Goal: Task Accomplishment & Management: Manage account settings

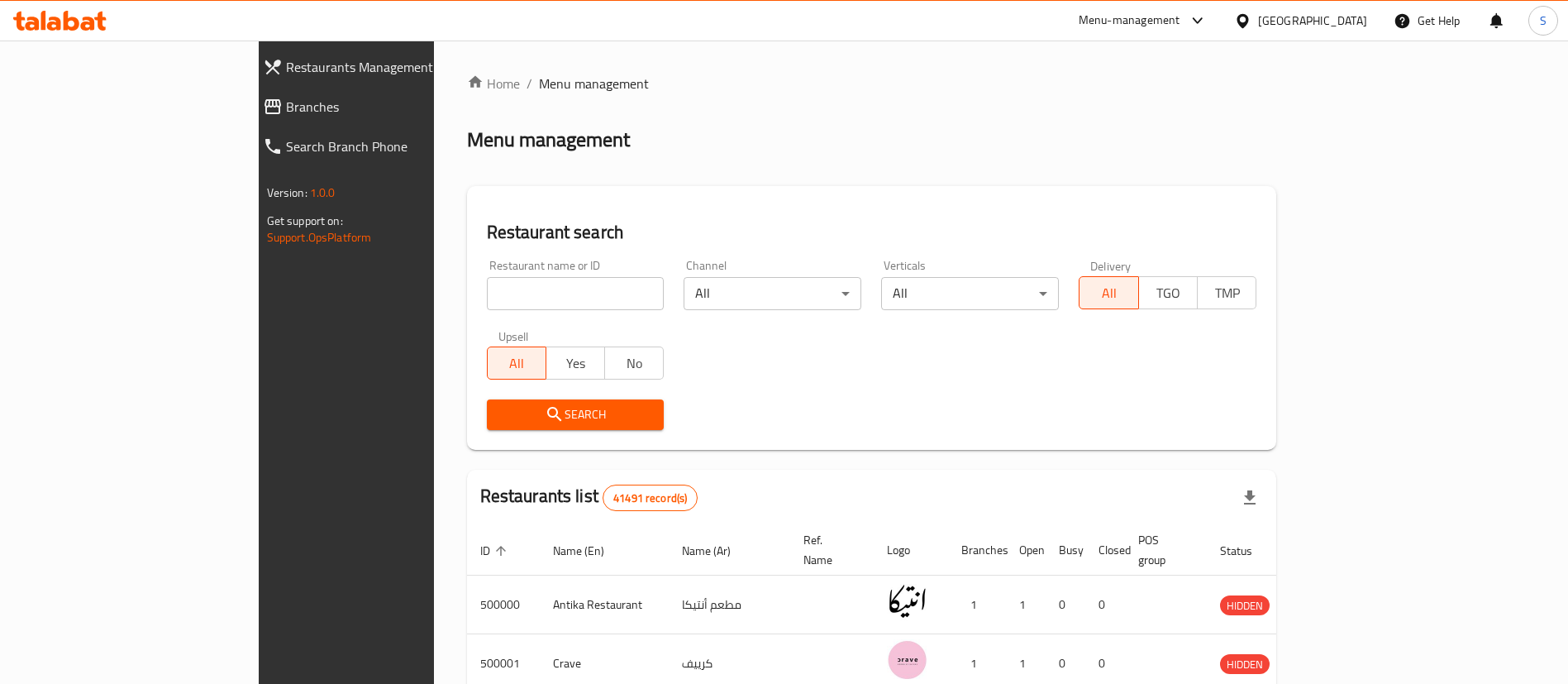
click at [286, 106] on span "Branches" at bounding box center [397, 106] width 222 height 20
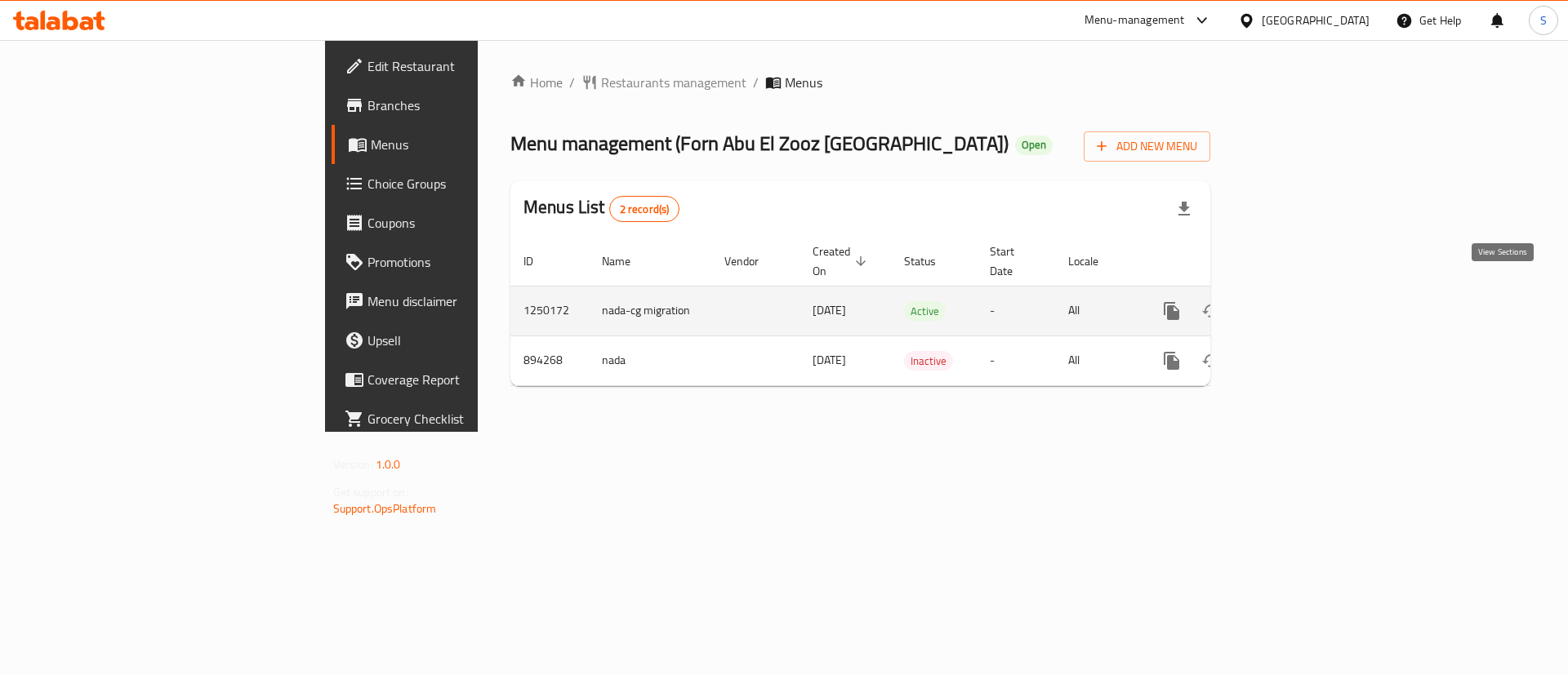
click at [1299, 301] on icon "enhanced table" at bounding box center [1289, 310] width 20 height 20
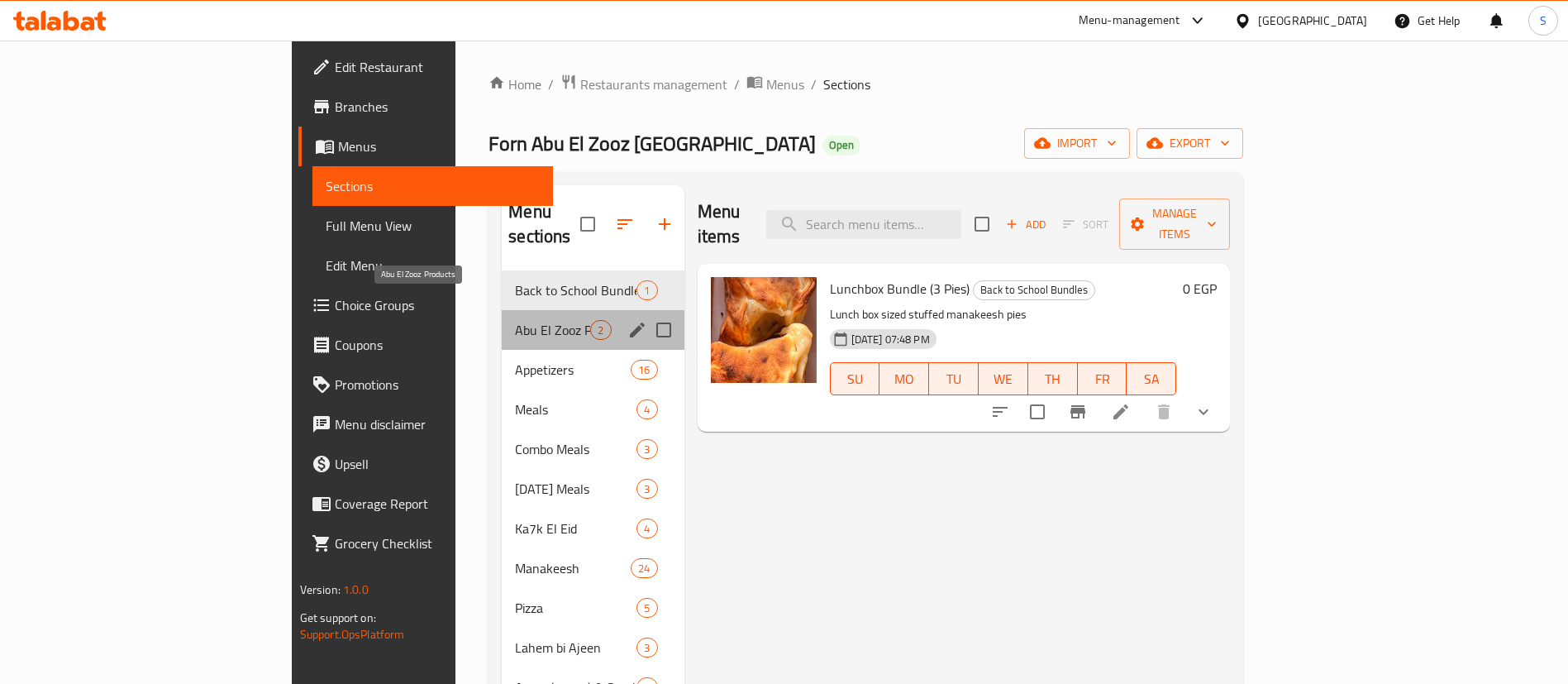
click at [515, 320] on span "Abu El Zooz Products" at bounding box center [552, 330] width 75 height 20
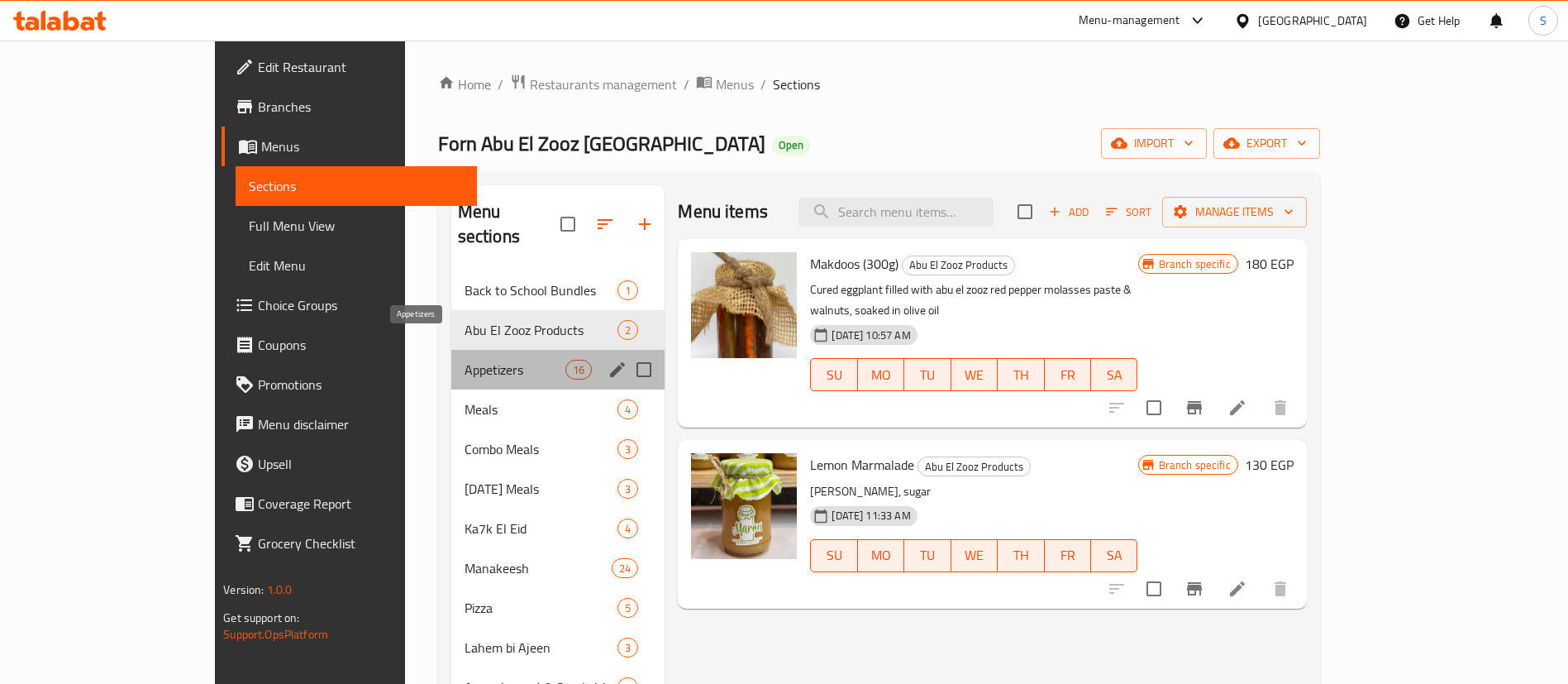
click at [465, 360] on span "Appetizers" at bounding box center [515, 369] width 101 height 20
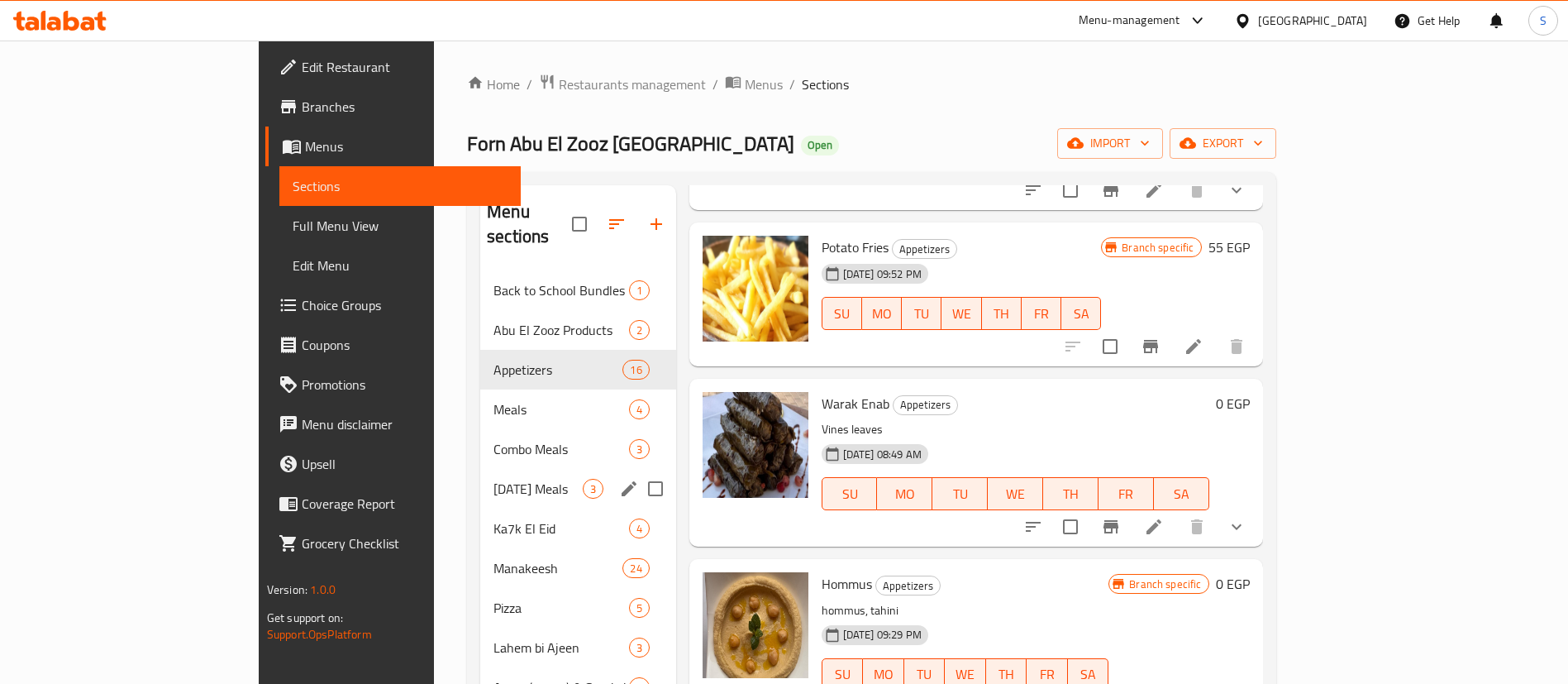
scroll to position [99, 0]
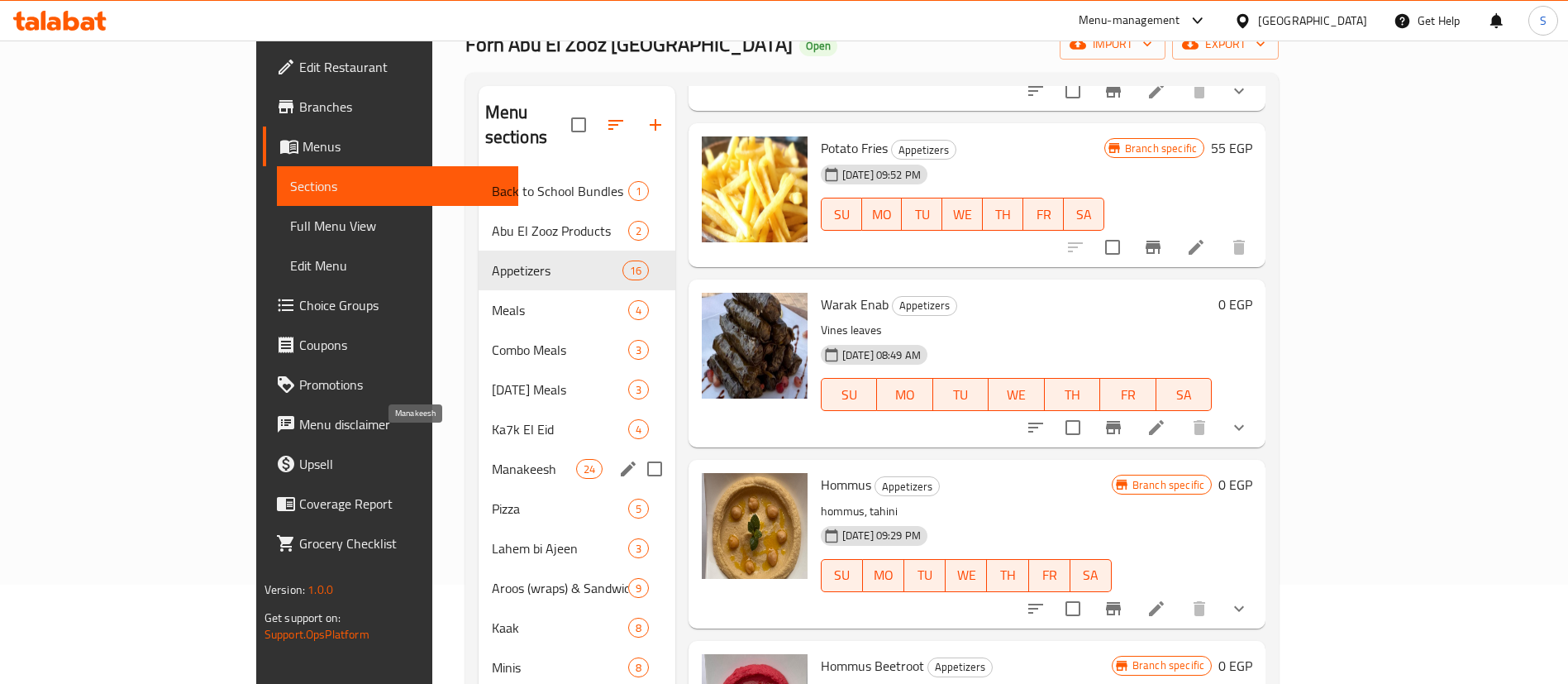
click at [491, 459] on span "Manakeesh" at bounding box center [533, 469] width 84 height 20
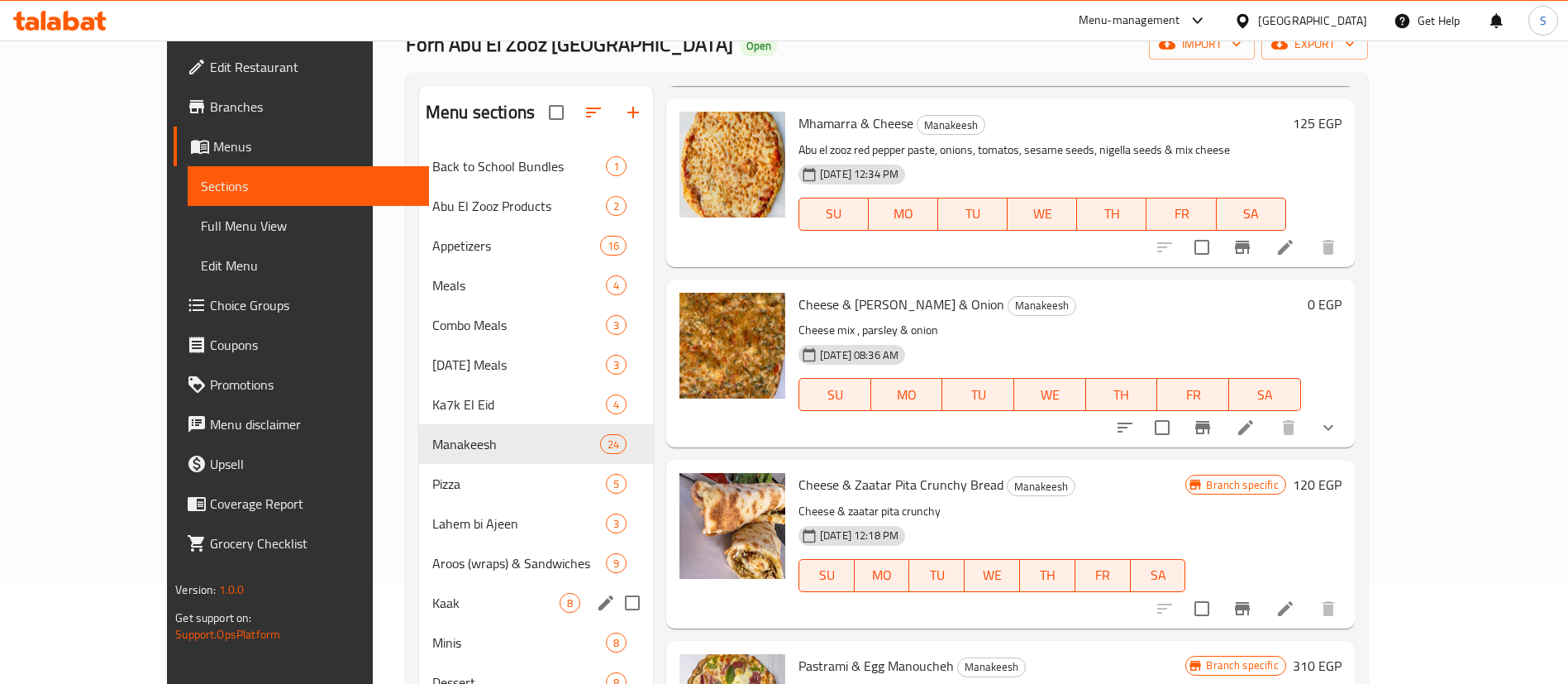
scroll to position [231, 0]
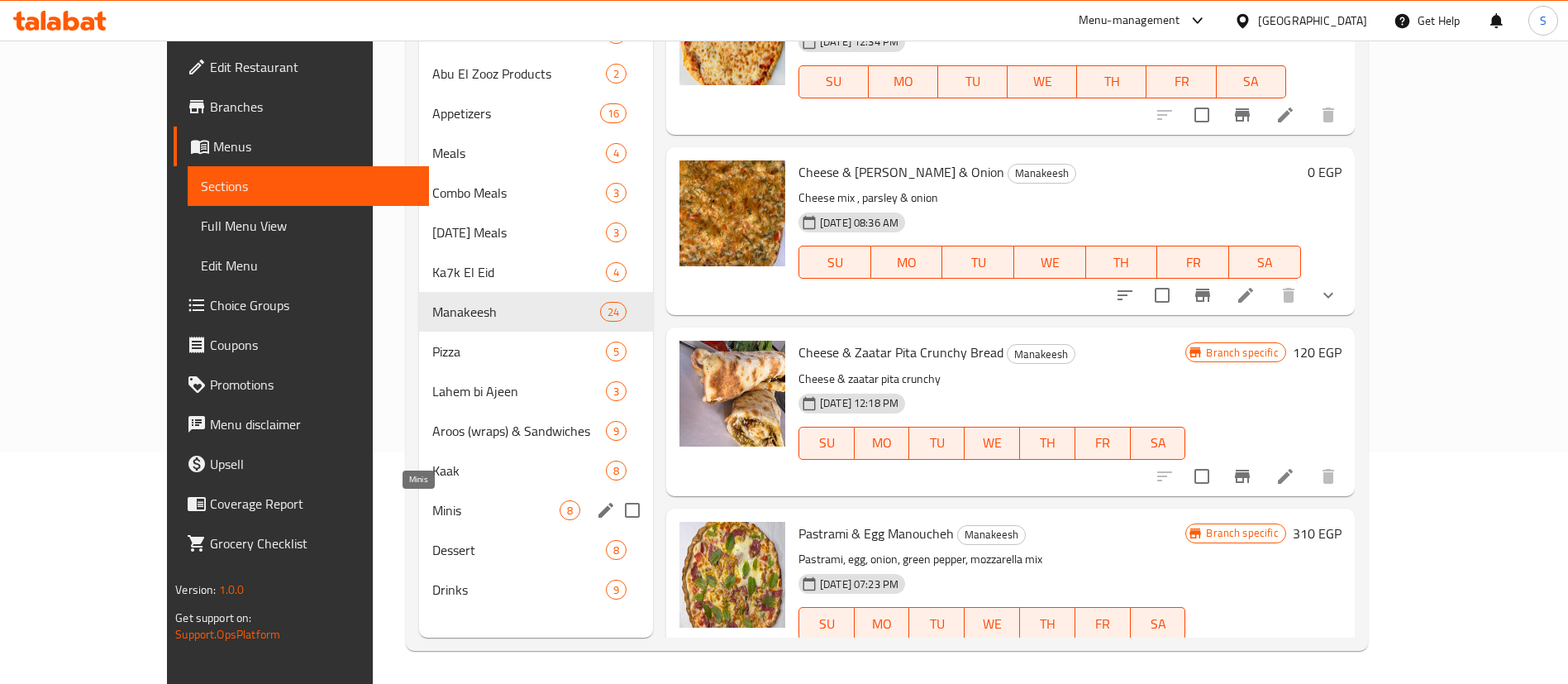
click at [433, 518] on span "Minis" at bounding box center [496, 510] width 127 height 20
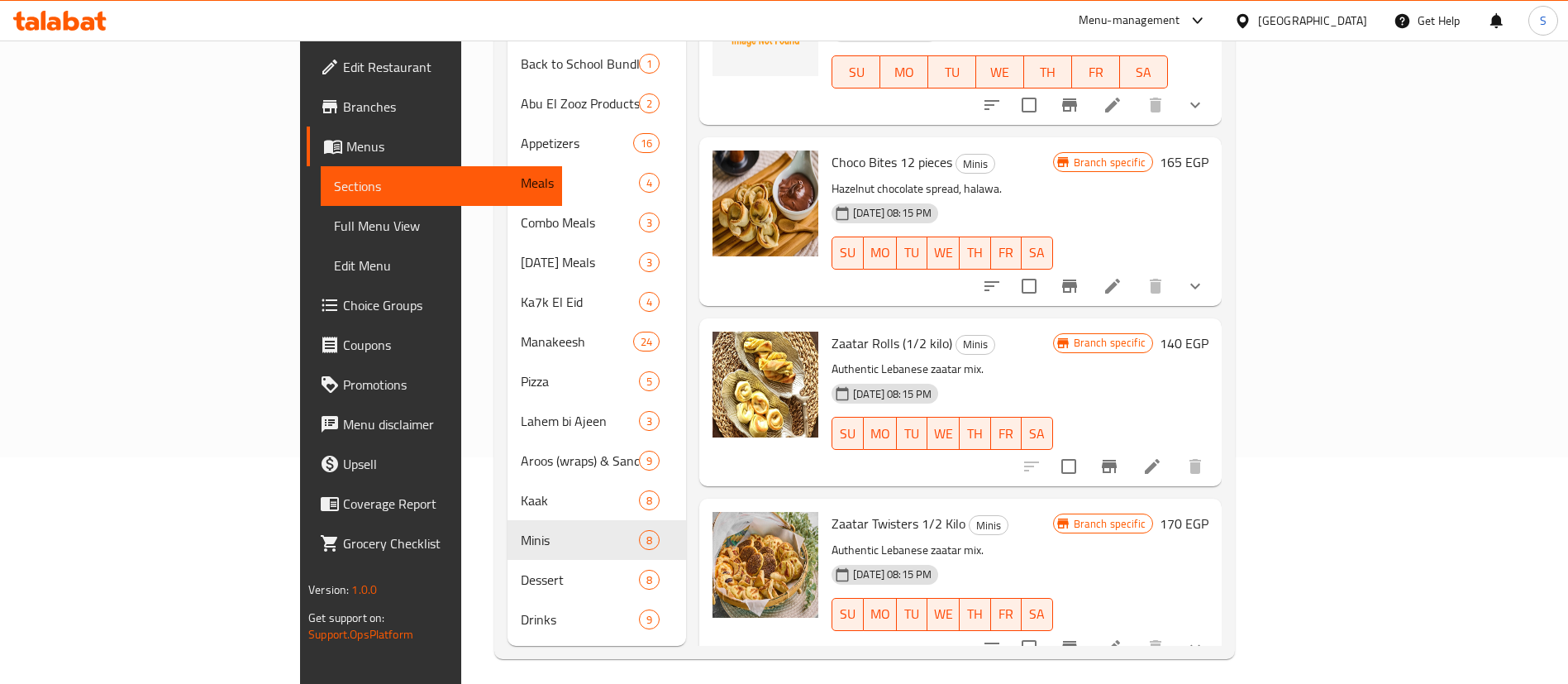
scroll to position [231, 0]
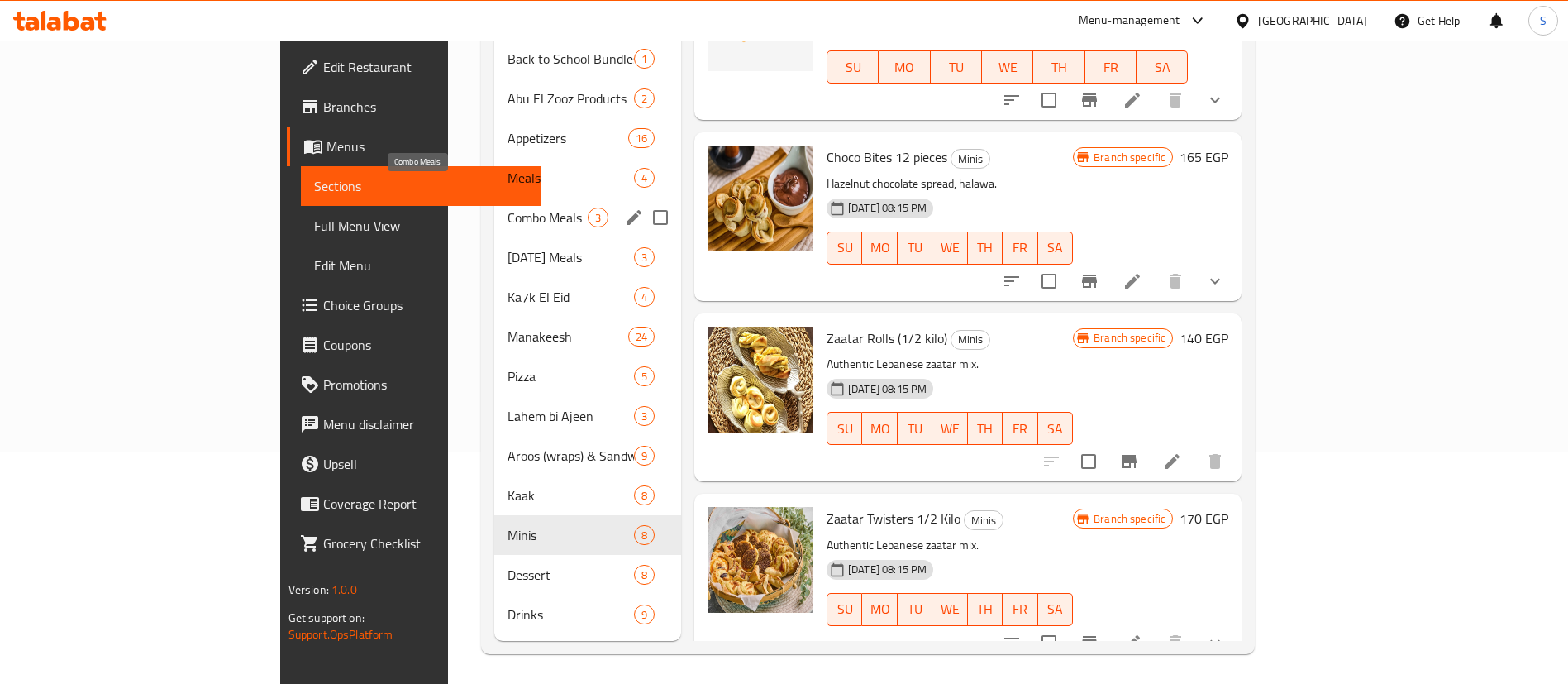
click at [508, 207] on span "Combo Meals" at bounding box center [547, 217] width 80 height 20
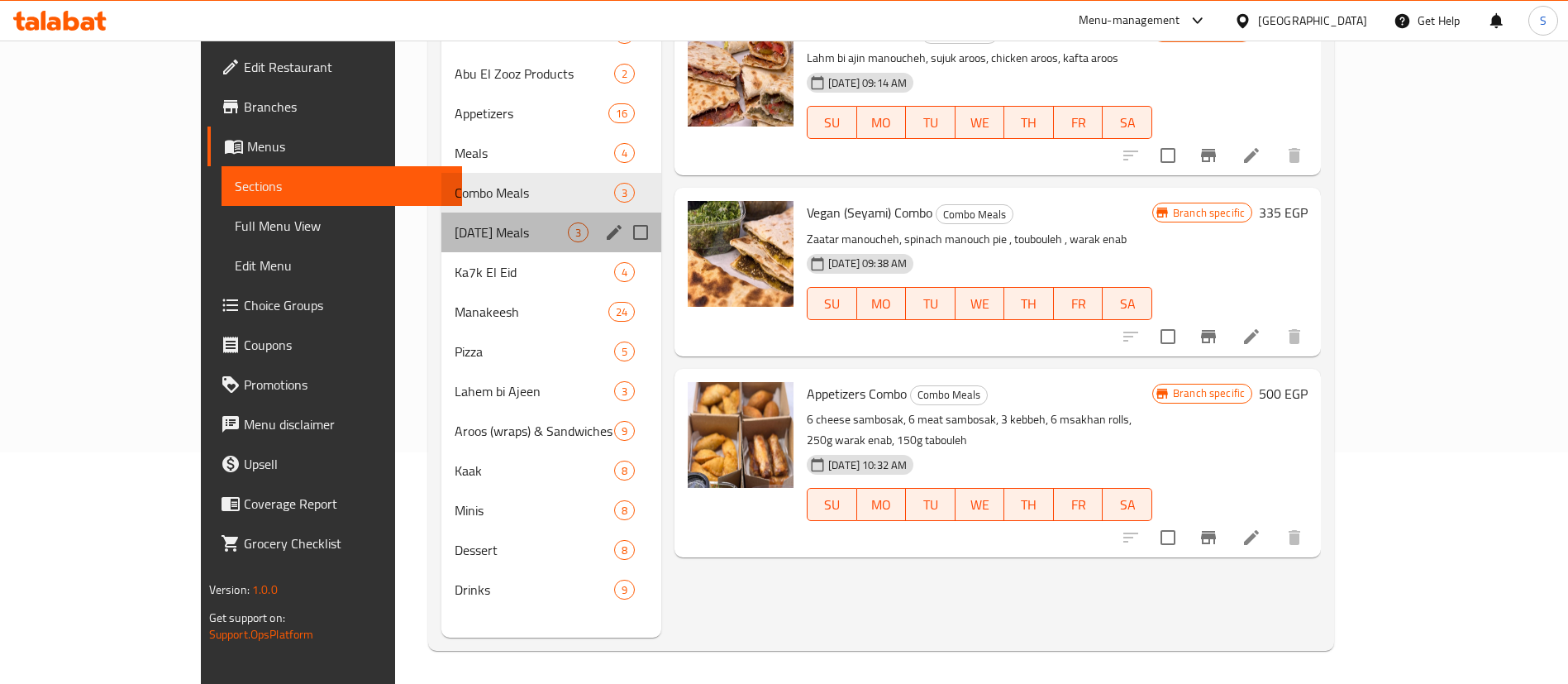
click at [441, 215] on div "[DATE] Meals 3" at bounding box center [551, 232] width 220 height 40
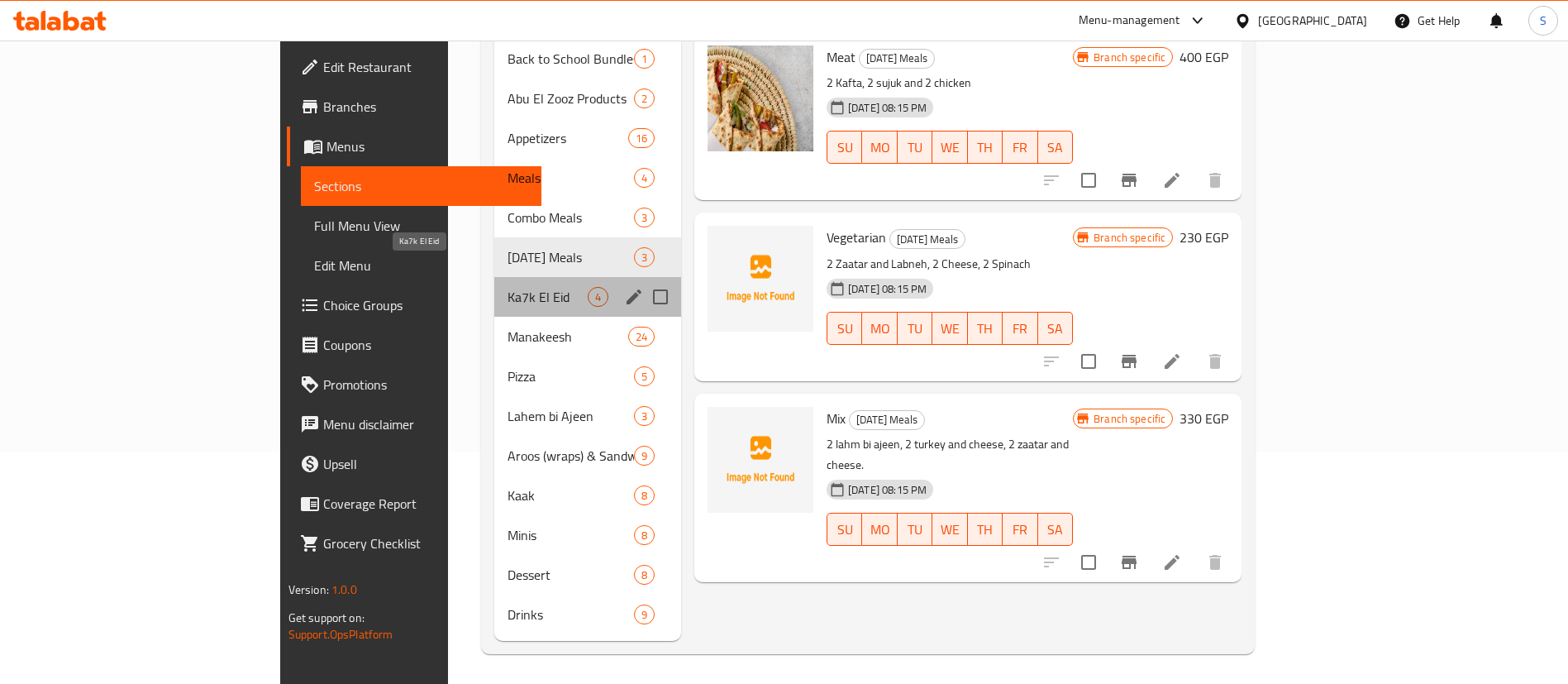
click at [508, 287] on span "Ka7k El Eid" at bounding box center [547, 297] width 80 height 20
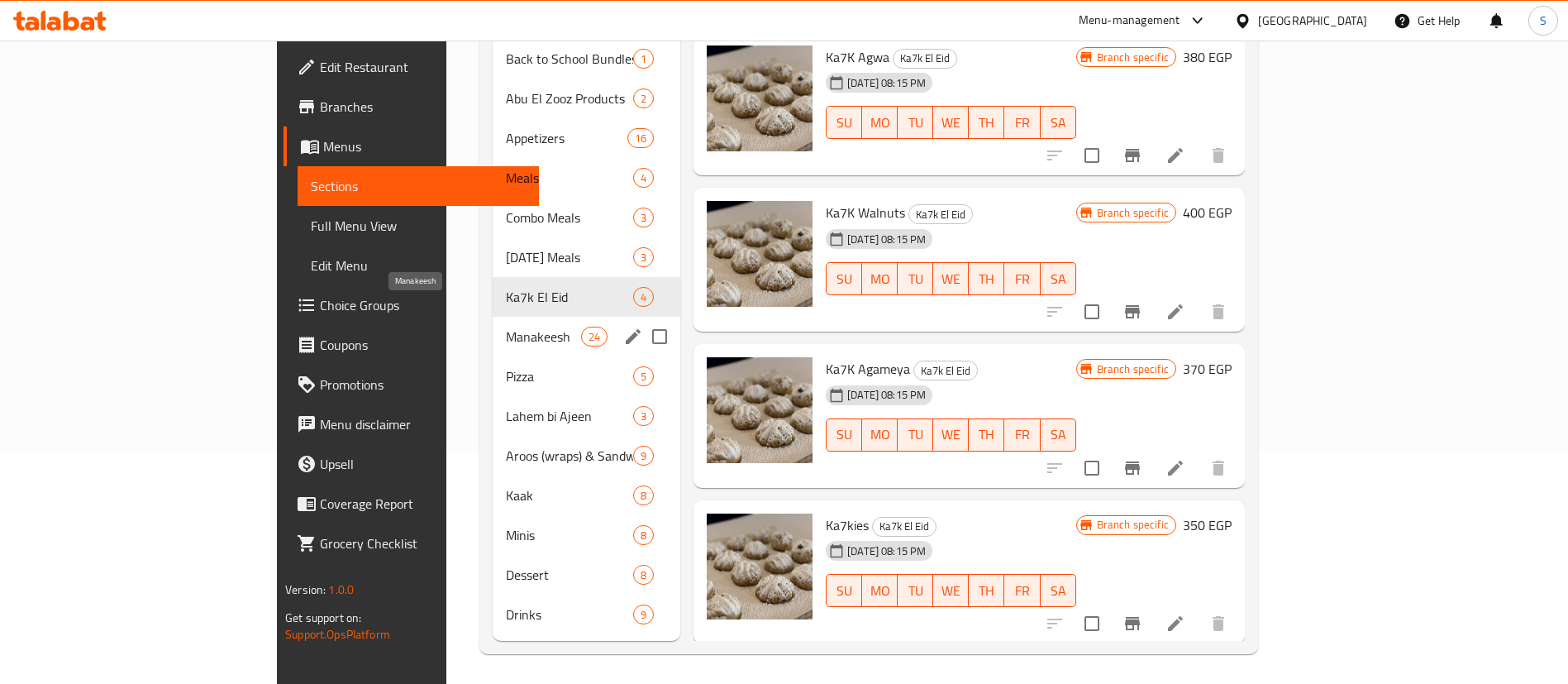
click at [492, 322] on div "Manakeesh 24" at bounding box center [586, 336] width 188 height 40
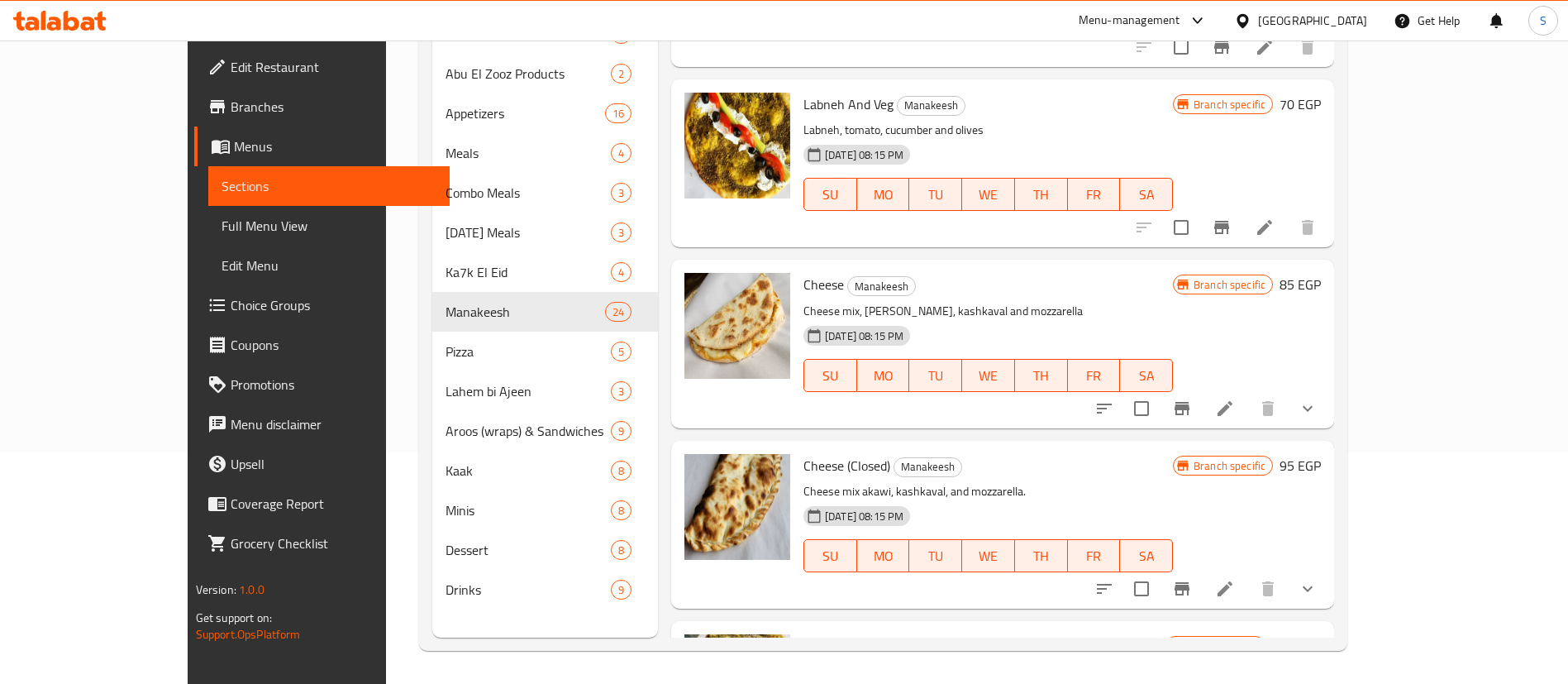
scroll to position [3694, 0]
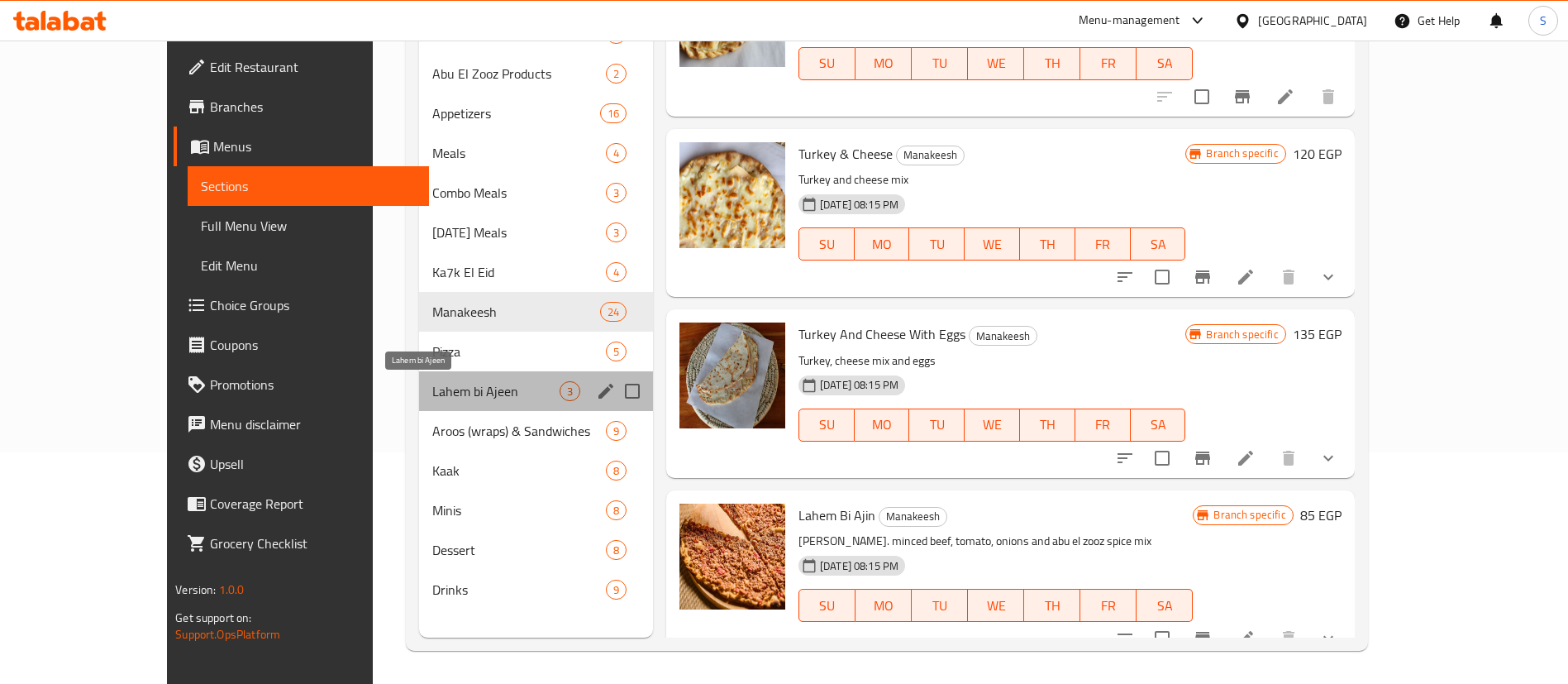
click at [433, 388] on span "Lahem bi Ajeen" at bounding box center [496, 390] width 127 height 20
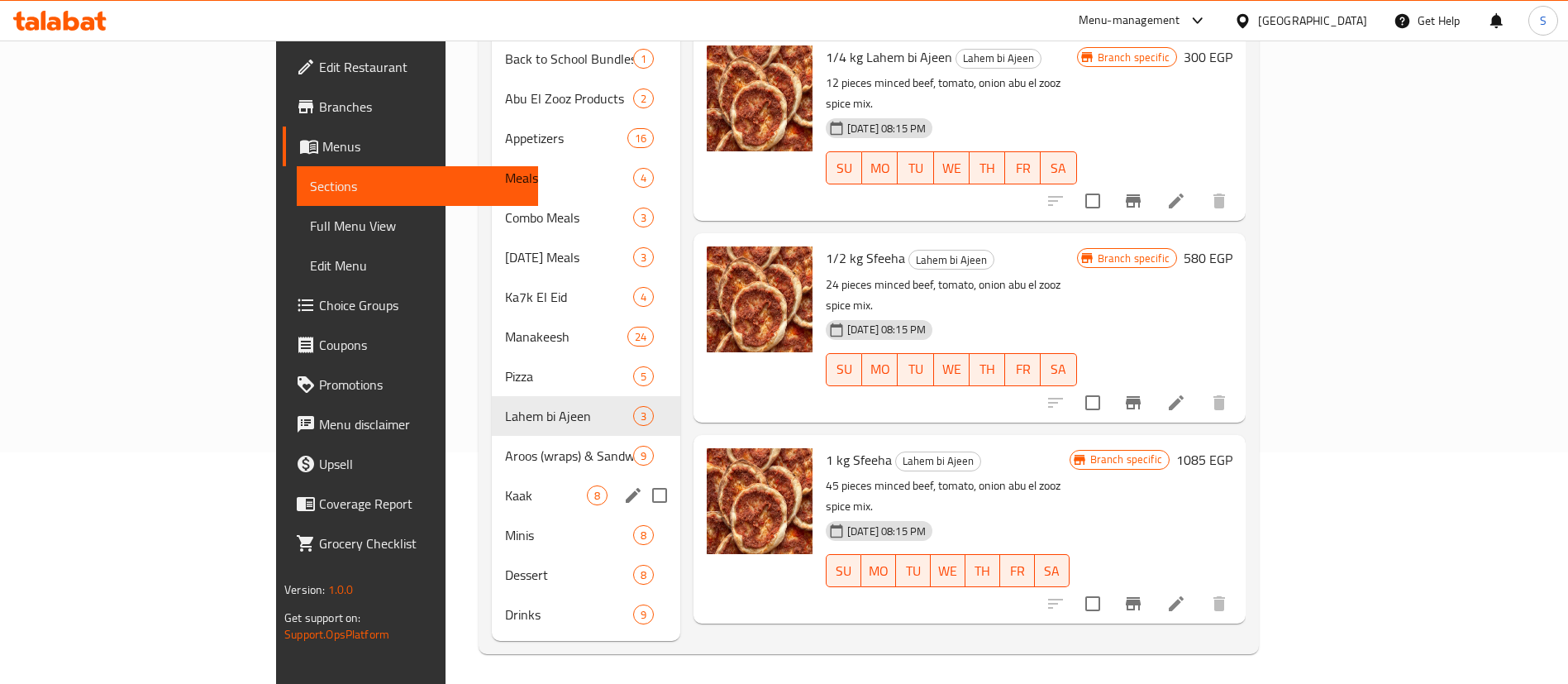
click at [491, 441] on div "Aroos (wraps) & Sandwiches 9" at bounding box center [585, 456] width 188 height 40
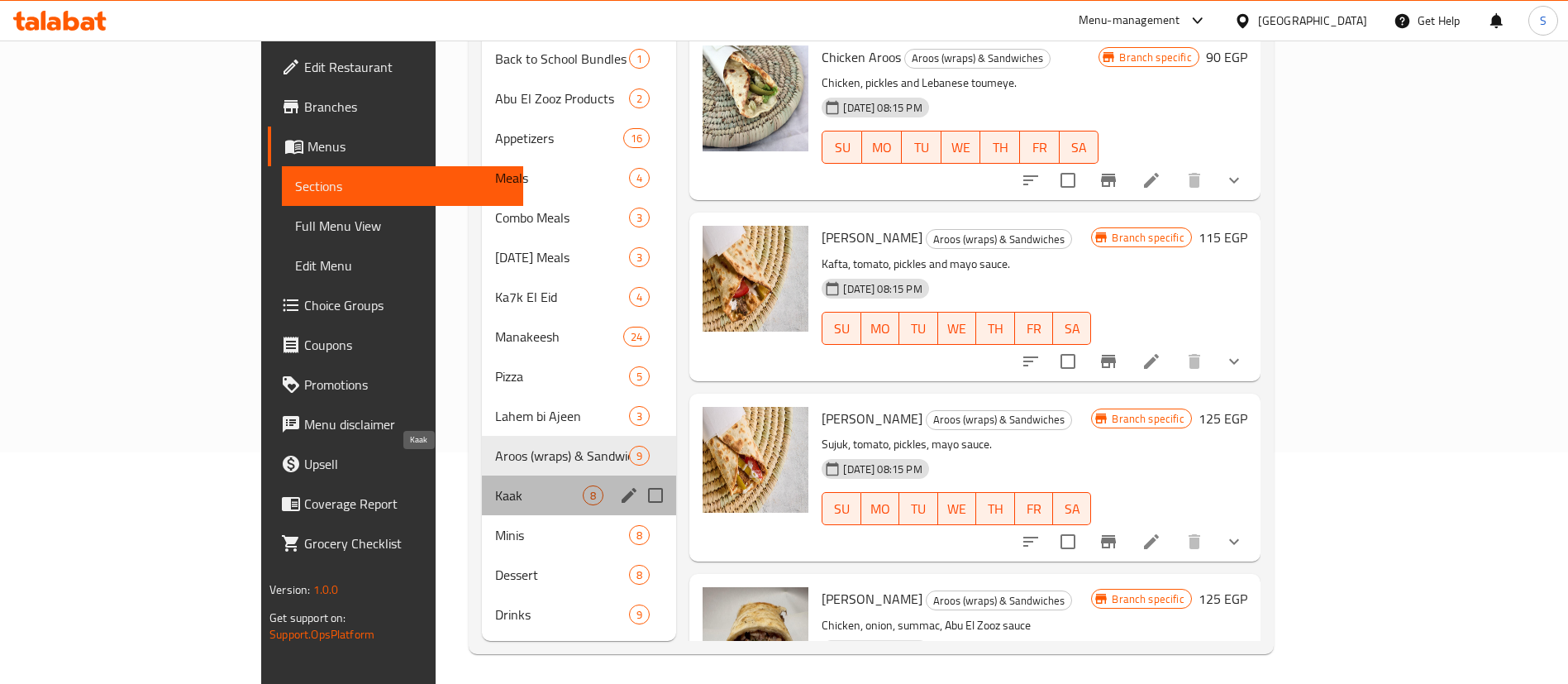
click at [495, 485] on span "Kaak" at bounding box center [539, 495] width 88 height 20
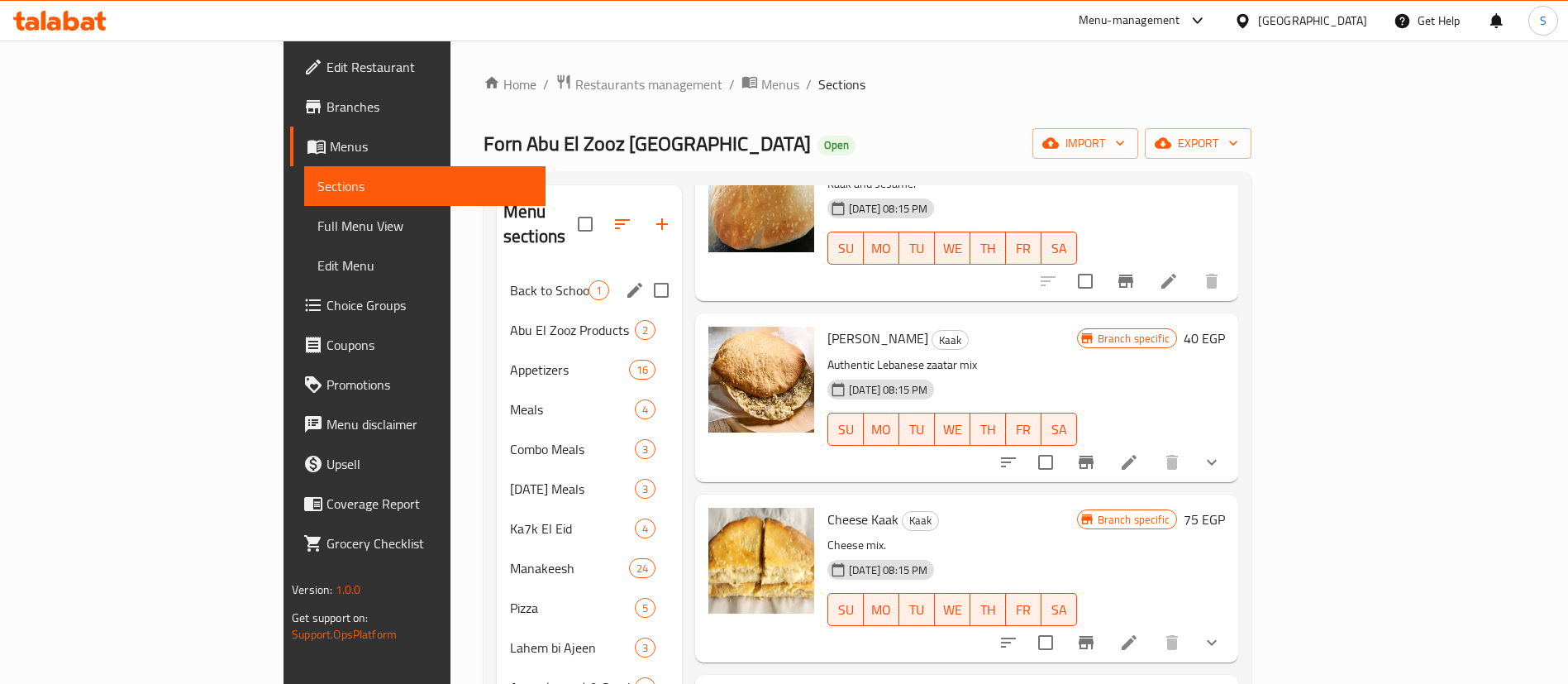
click at [497, 277] on div "Back to School Bundles 1" at bounding box center [590, 290] width 186 height 40
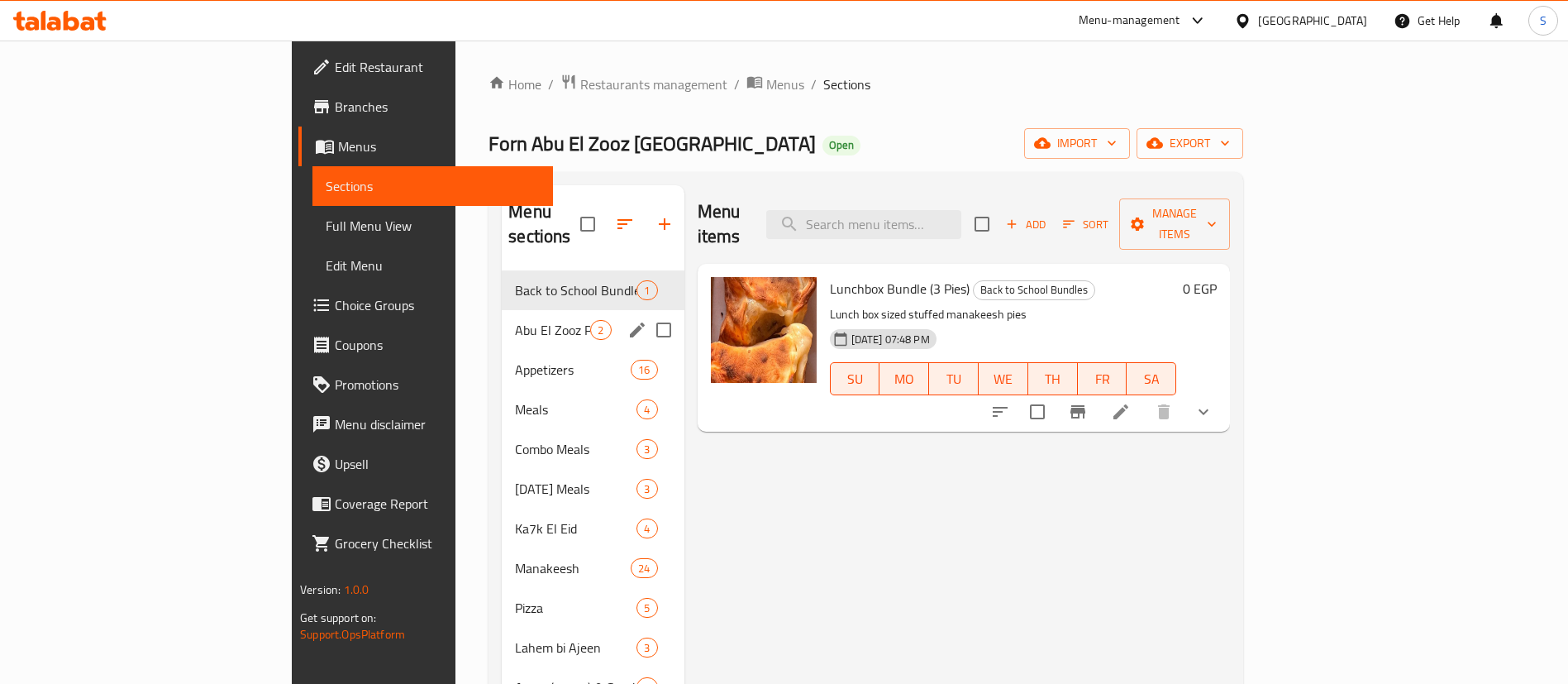
click at [502, 310] on div "Abu El Zooz Products 2" at bounding box center [593, 330] width 182 height 40
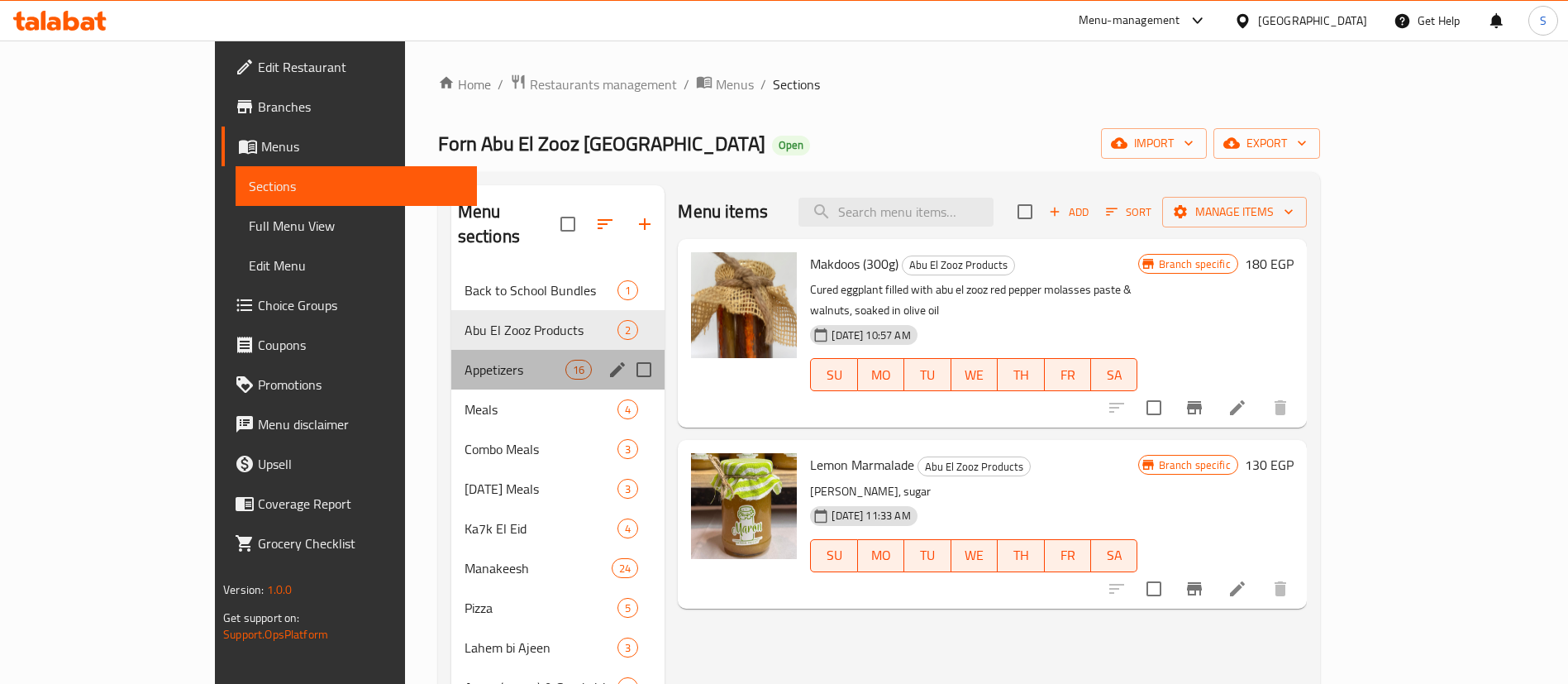
click at [452, 350] on div "Appetizers 16" at bounding box center [559, 369] width 214 height 40
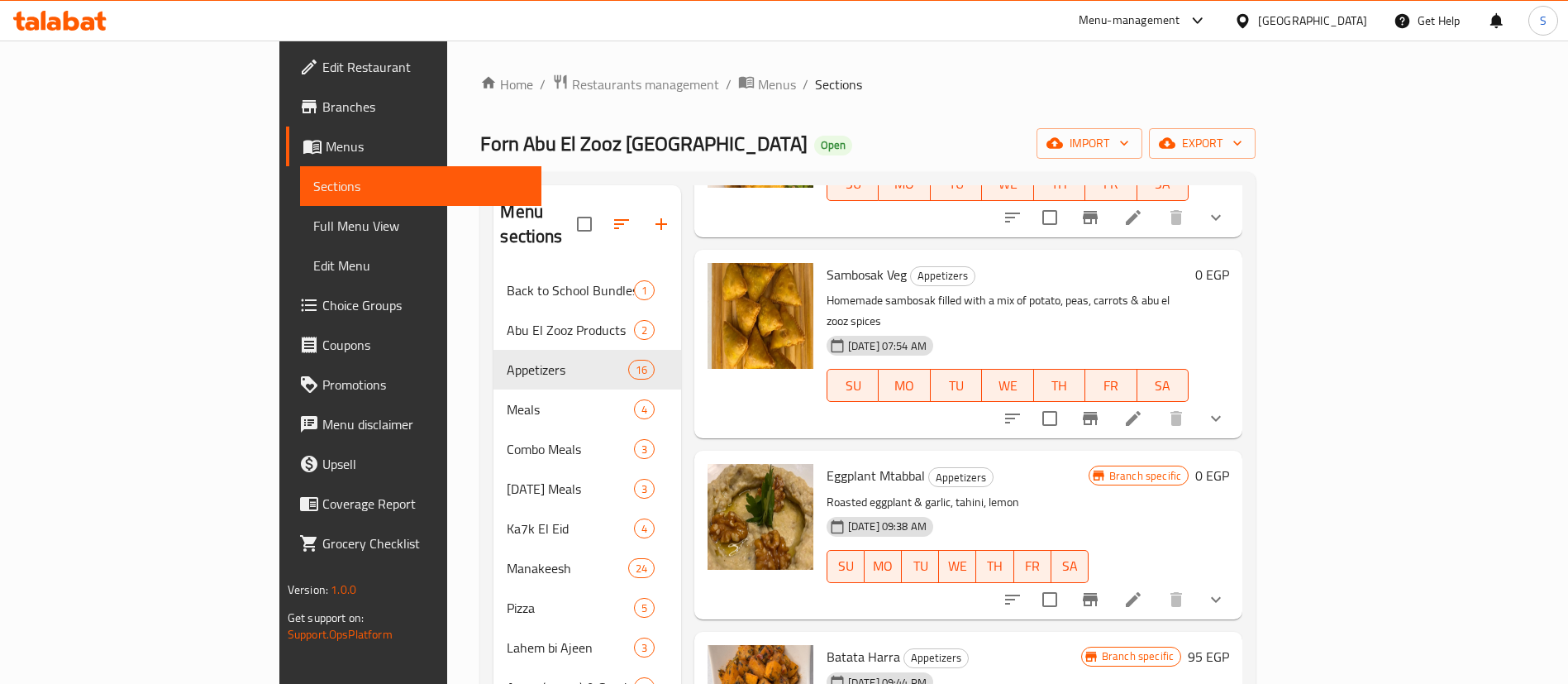
scroll to position [231, 0]
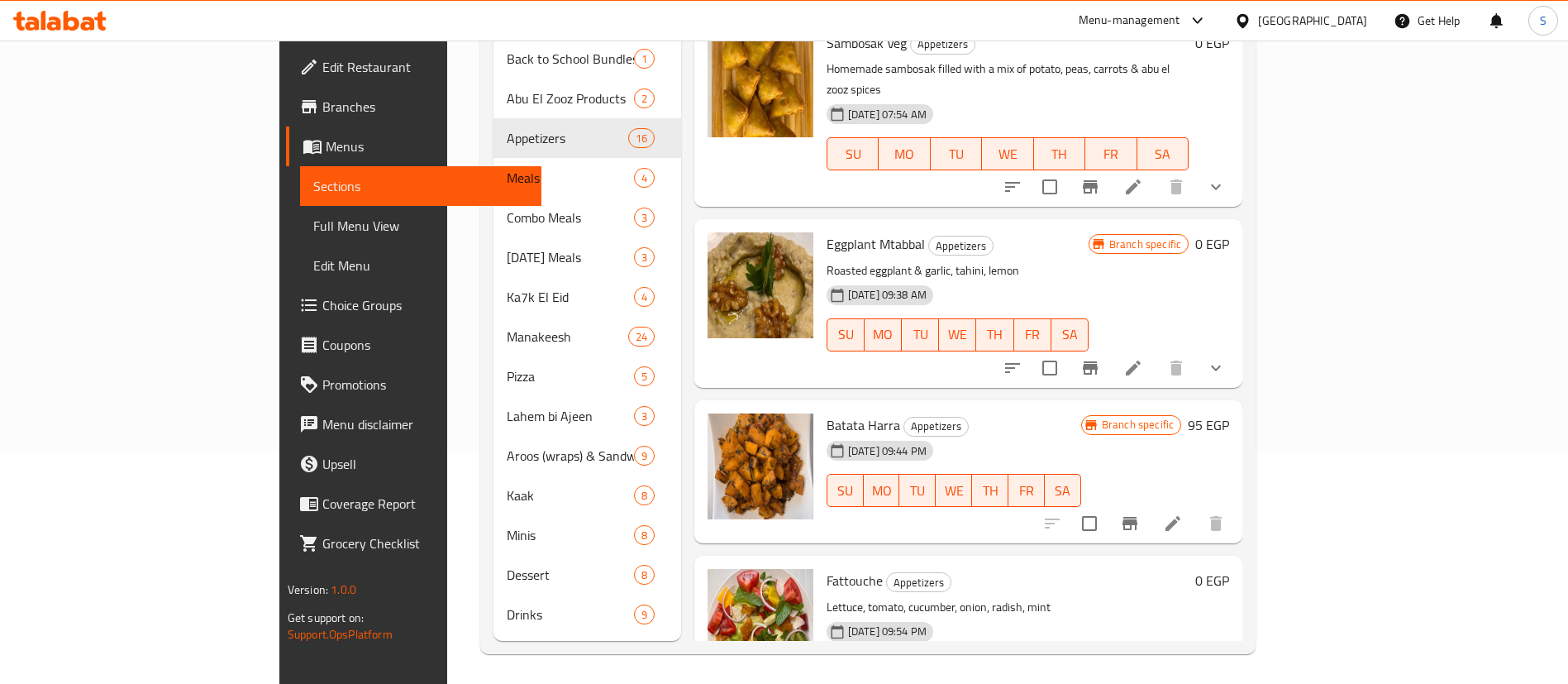
click at [1181, 17] on div "Menu-management" at bounding box center [1129, 20] width 101 height 20
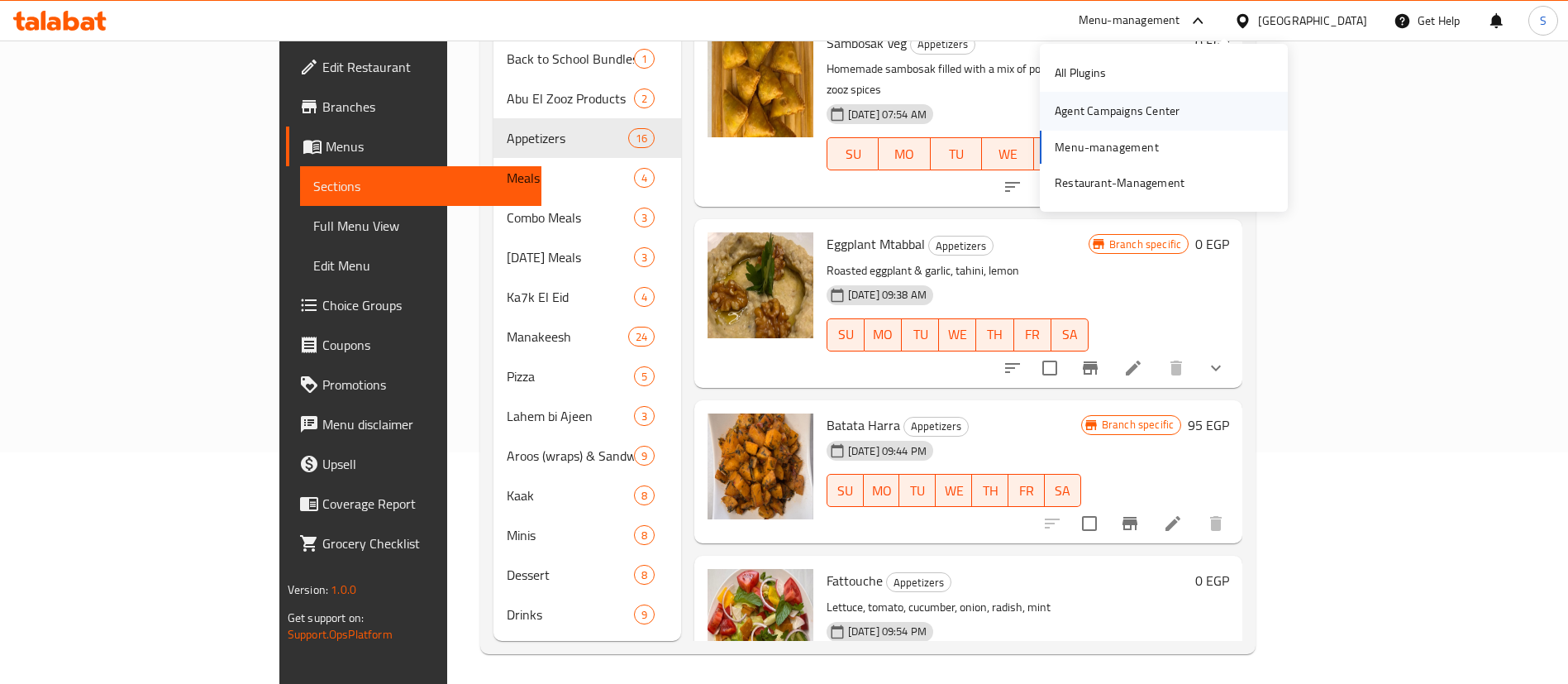
click at [1131, 103] on div "Agent Campaigns Center" at bounding box center [1117, 110] width 125 height 18
